Goal: Complete application form: Complete application form

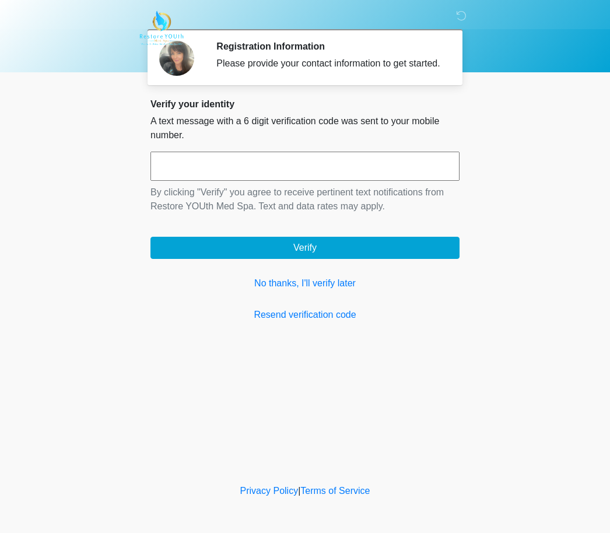
scroll to position [1, 0]
click at [294, 291] on link "No thanks, I'll verify later" at bounding box center [305, 284] width 309 height 14
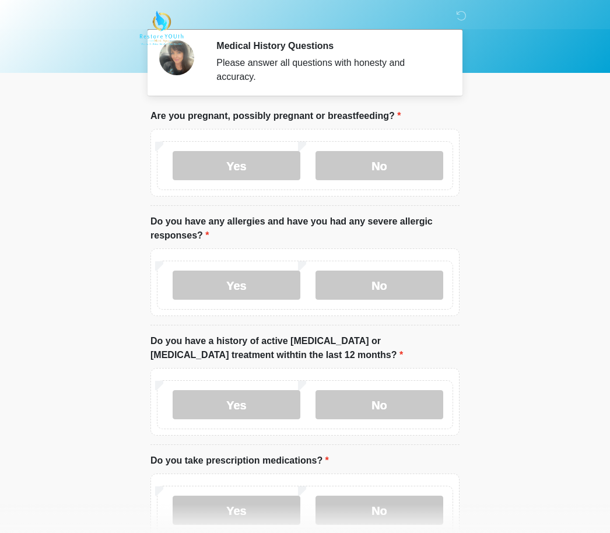
click at [392, 160] on label "No" at bounding box center [380, 165] width 128 height 29
click at [390, 281] on label "No" at bounding box center [380, 285] width 128 height 29
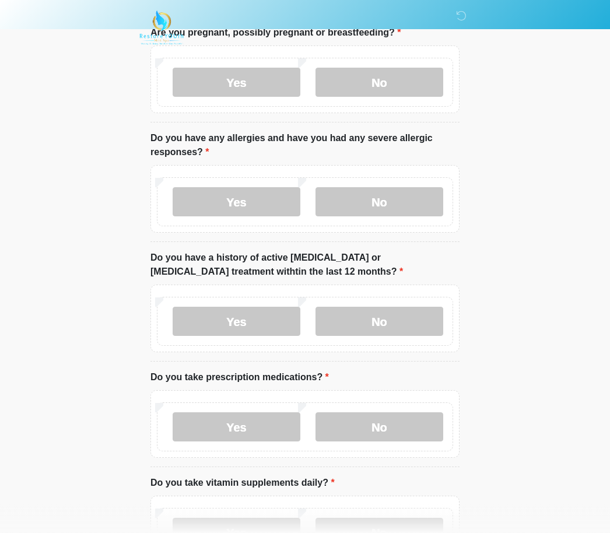
scroll to position [85, 0]
click at [408, 308] on label "No" at bounding box center [380, 320] width 128 height 29
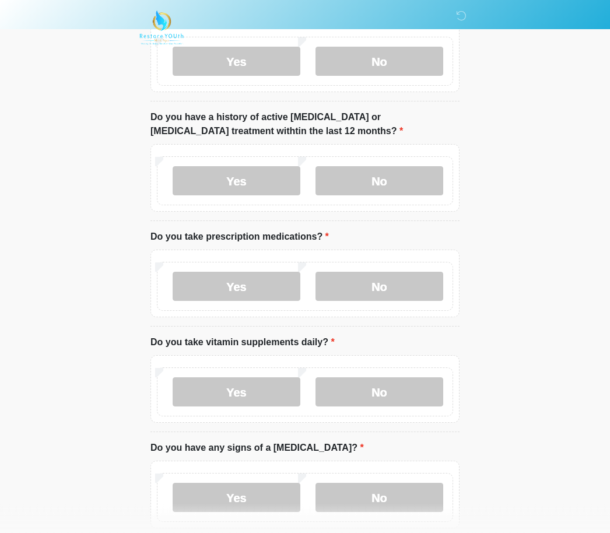
click at [396, 283] on label "No" at bounding box center [380, 286] width 128 height 29
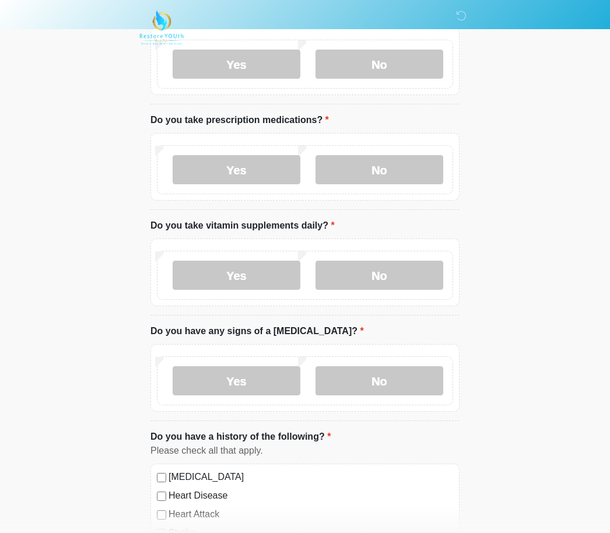
scroll to position [345, 0]
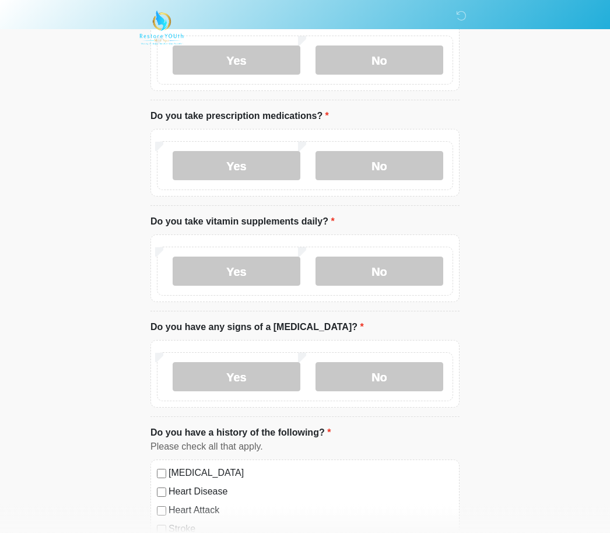
click at [408, 272] on label "No" at bounding box center [380, 271] width 128 height 29
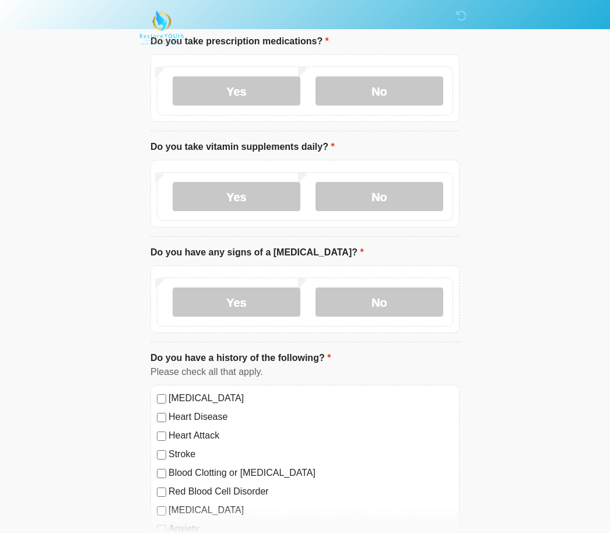
scroll to position [421, 0]
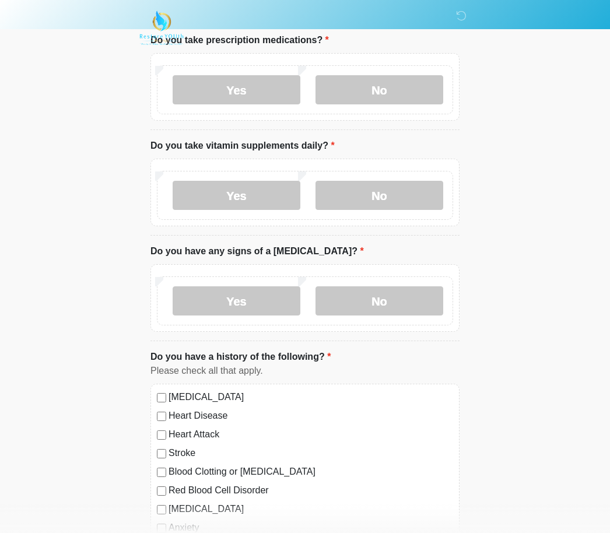
click at [398, 293] on label "No" at bounding box center [380, 300] width 128 height 29
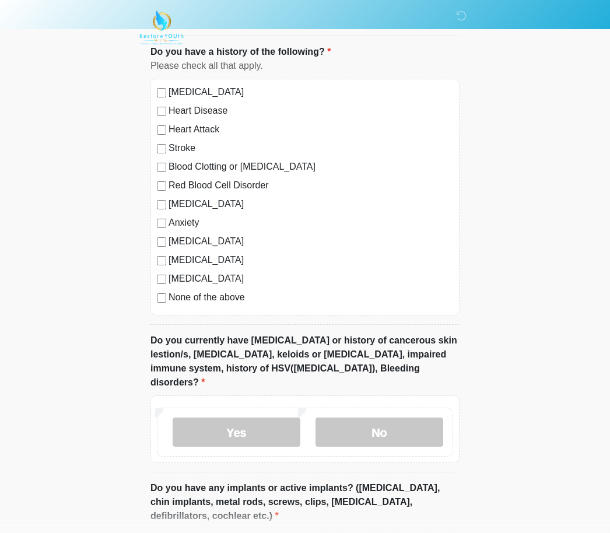
scroll to position [726, 0]
click at [209, 298] on label "None of the above" at bounding box center [311, 298] width 285 height 14
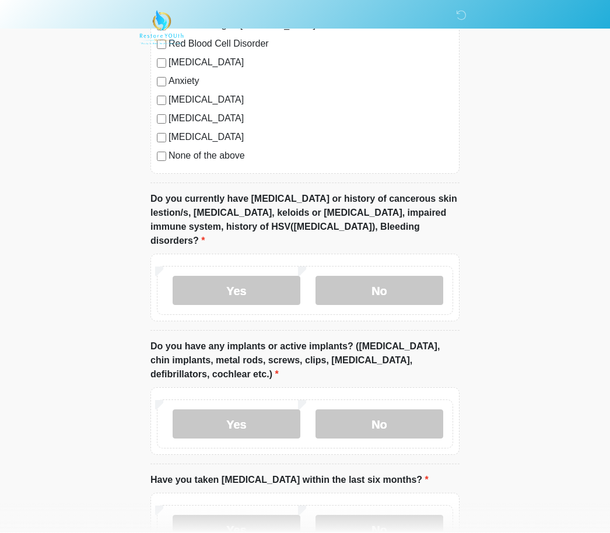
click at [420, 277] on label "No" at bounding box center [380, 291] width 128 height 29
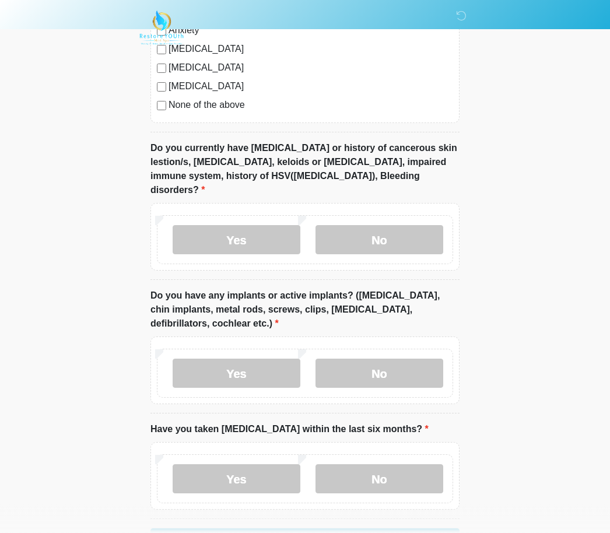
scroll to position [944, 0]
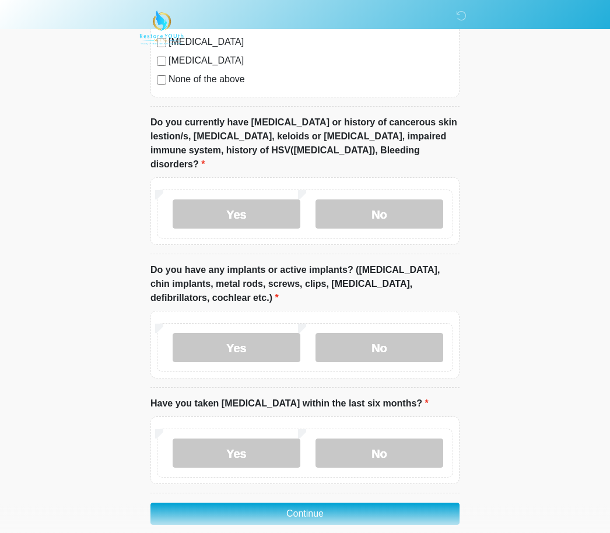
click at [401, 334] on label "No" at bounding box center [380, 348] width 128 height 29
click at [391, 439] on label "No" at bounding box center [380, 453] width 128 height 29
click at [411, 504] on button "Continue" at bounding box center [305, 515] width 309 height 22
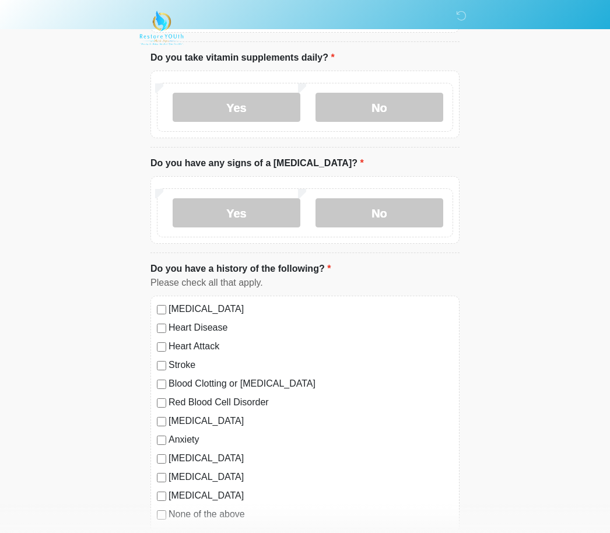
scroll to position [0, 0]
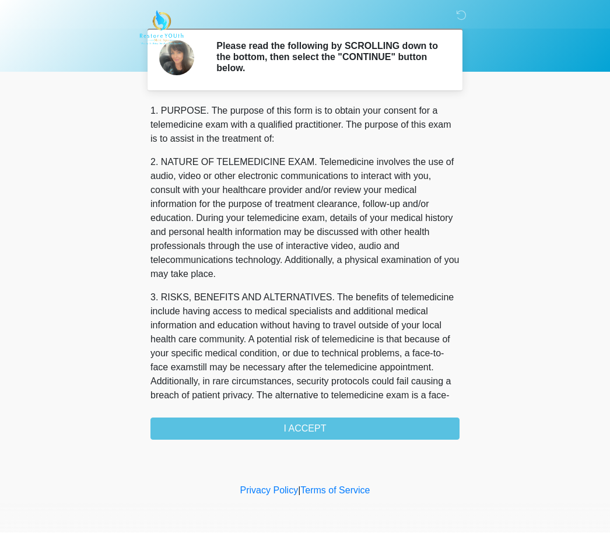
click at [390, 426] on div "1. PURPOSE. The purpose of this form is to obtain your consent for a telemedici…" at bounding box center [305, 272] width 309 height 336
click at [321, 425] on div "1. PURPOSE. The purpose of this form is to obtain your consent for a telemedici…" at bounding box center [305, 272] width 309 height 336
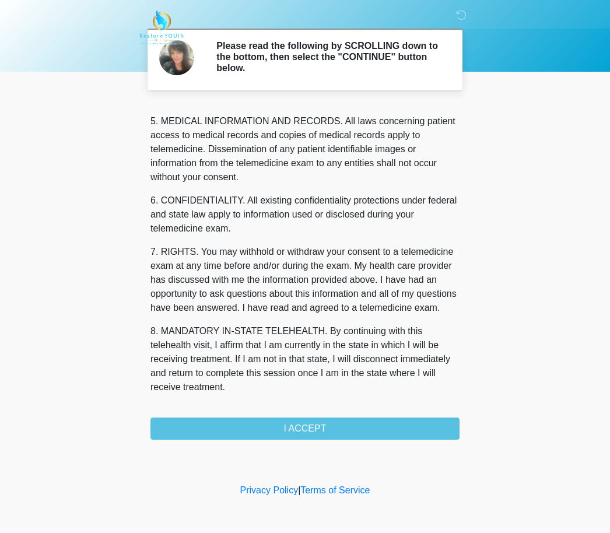
click at [320, 427] on button "I ACCEPT" at bounding box center [305, 429] width 309 height 22
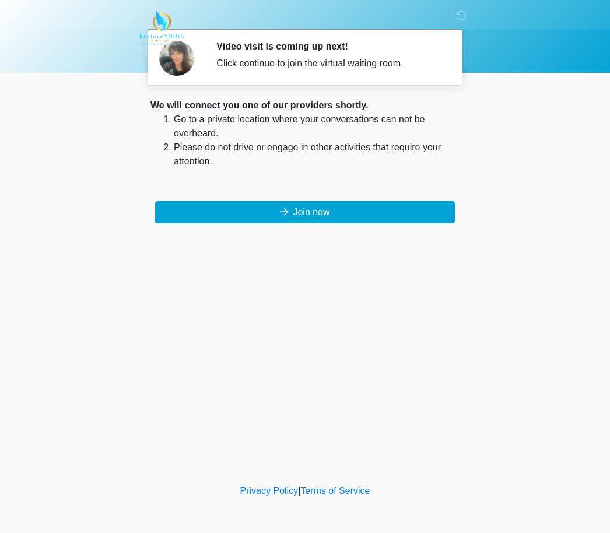
click at [365, 213] on button "Join now" at bounding box center [305, 212] width 300 height 22
